Goal: Task Accomplishment & Management: Use online tool/utility

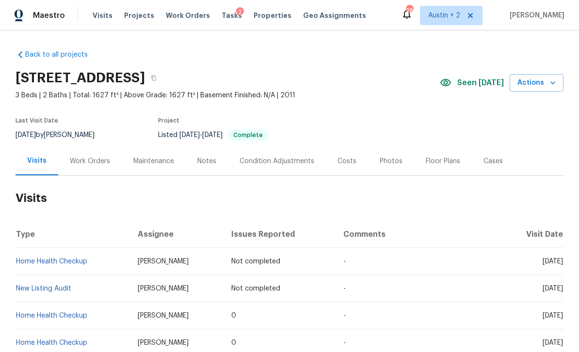
click at [138, 14] on span "Projects" at bounding box center [139, 16] width 30 height 10
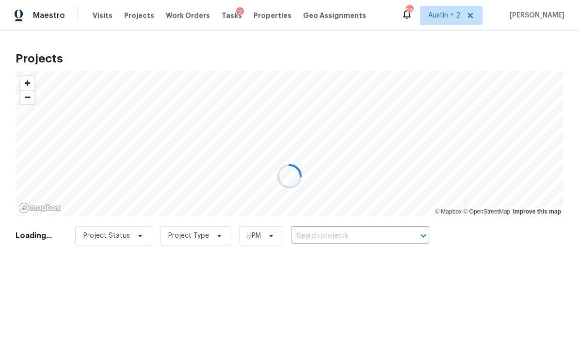
click at [342, 236] on div at bounding box center [289, 176] width 579 height 352
click at [387, 231] on div at bounding box center [289, 176] width 579 height 352
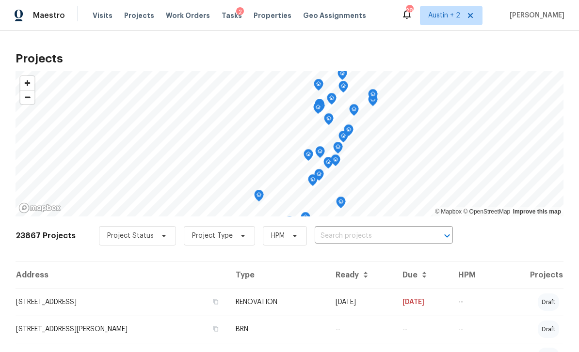
click at [348, 235] on input "text" at bounding box center [369, 236] width 111 height 15
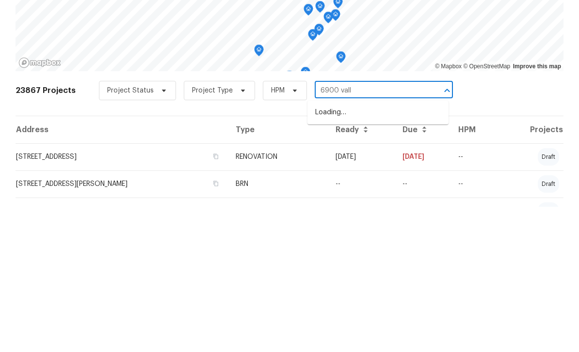
type input "6900 [PERSON_NAME]"
click at [390, 250] on li "[STREET_ADDRESS]" at bounding box center [377, 258] width 141 height 16
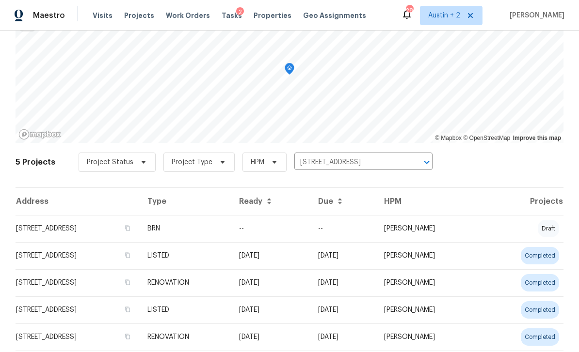
scroll to position [73, 0]
click at [54, 258] on td "[STREET_ADDRESS]" at bounding box center [78, 256] width 124 height 27
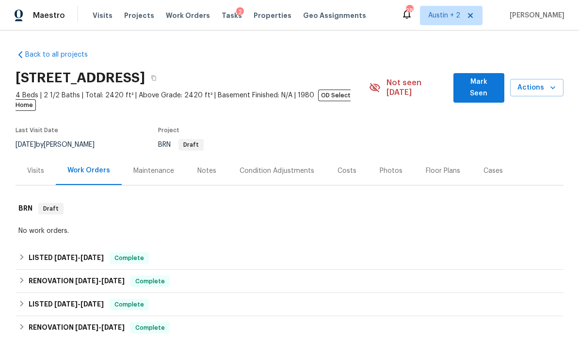
click at [463, 78] on button "Mark Seen" at bounding box center [478, 88] width 51 height 30
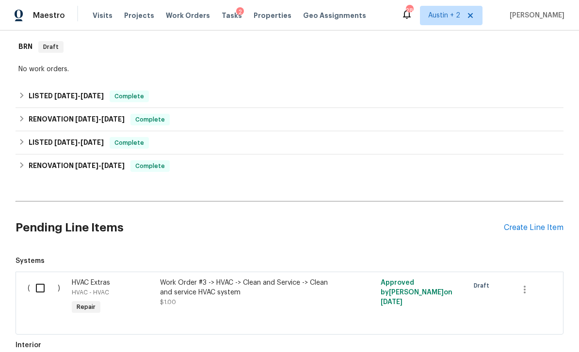
scroll to position [154, 0]
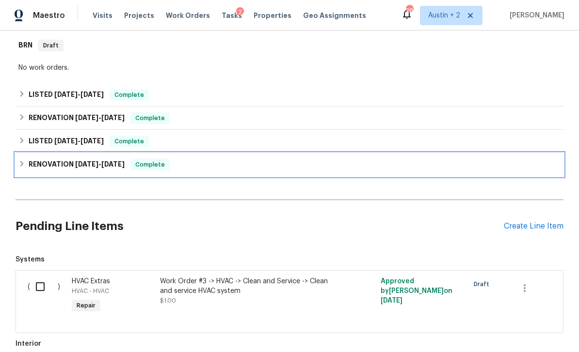
click at [233, 157] on div "RENOVATION [DATE] - [DATE] Complete" at bounding box center [290, 164] width 548 height 23
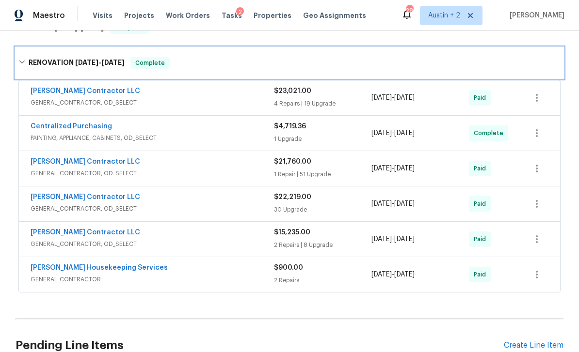
scroll to position [267, 0]
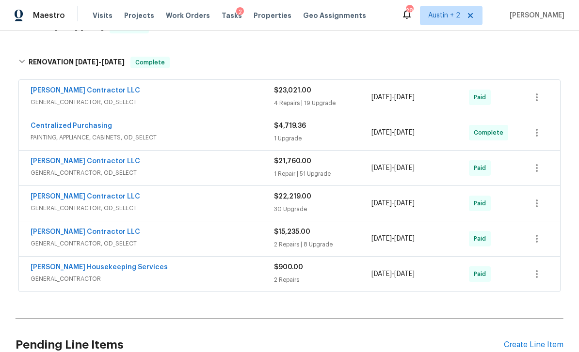
click at [250, 173] on span "GENERAL_CONTRACTOR, OD_SELECT" at bounding box center [152, 173] width 243 height 10
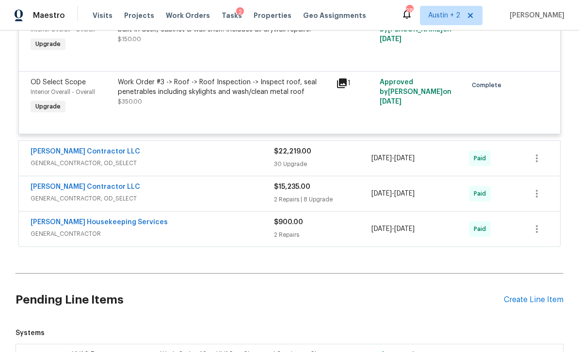
scroll to position [3631, 0]
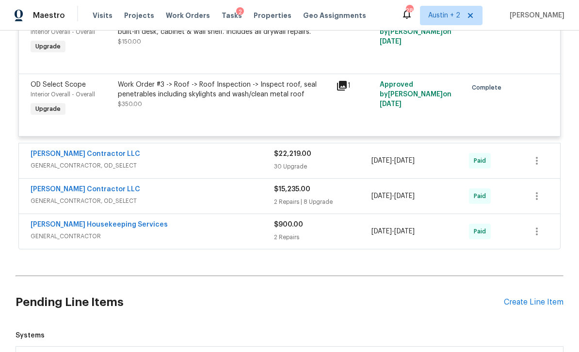
click at [343, 172] on div "$22,219.00 30 Upgrade" at bounding box center [322, 160] width 97 height 23
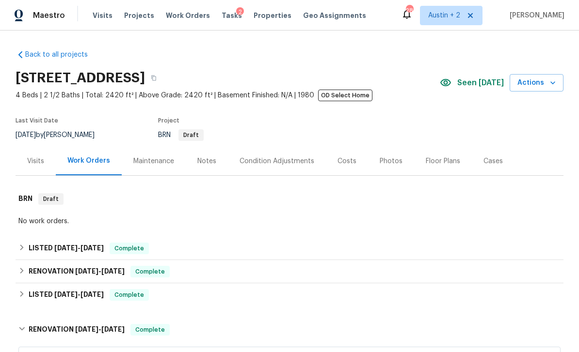
scroll to position [0, 0]
